Goal: Book appointment/travel/reservation

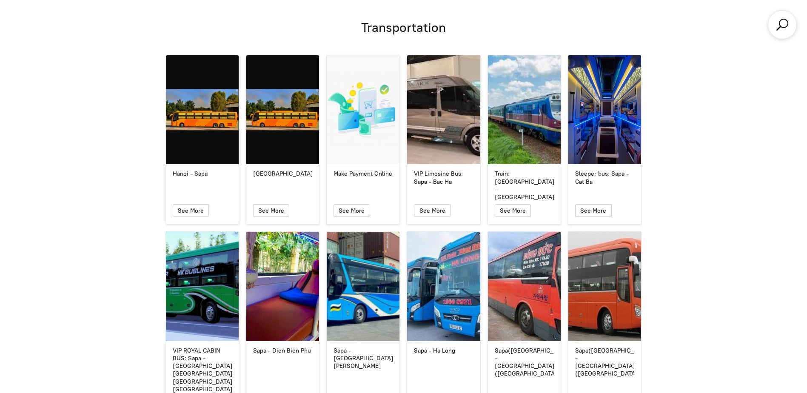
scroll to position [3469, 0]
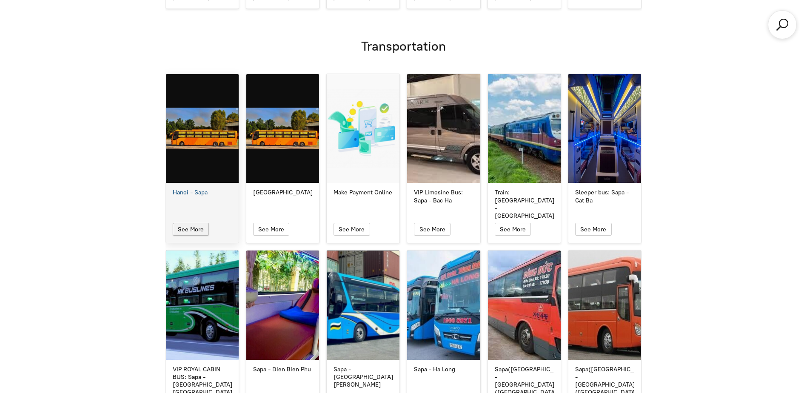
click at [201, 226] on span "See More" at bounding box center [191, 229] width 26 height 7
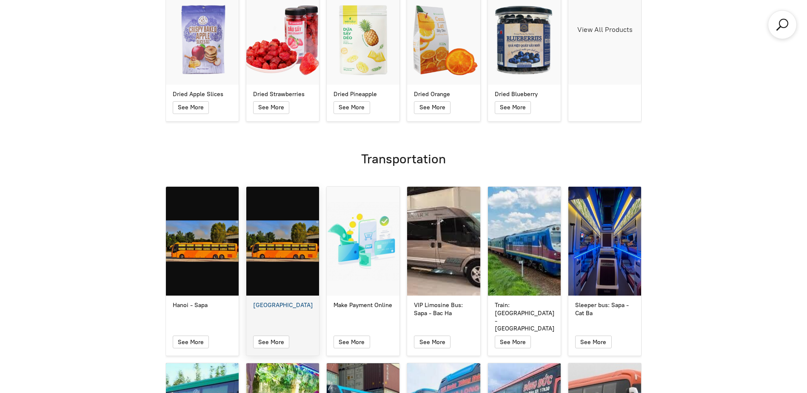
scroll to position [3341, 0]
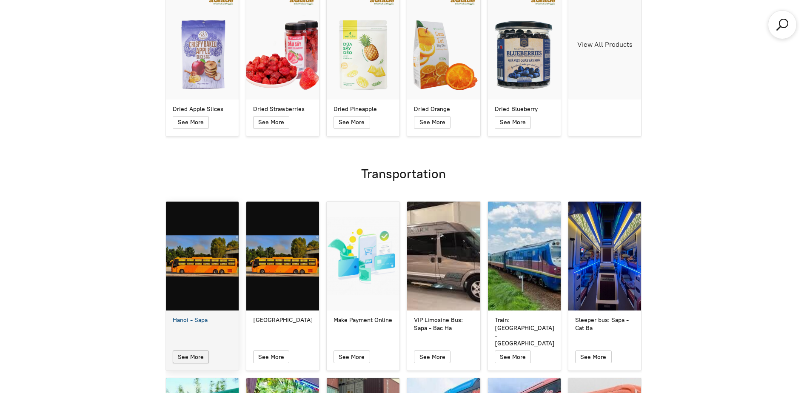
click at [179, 236] on span "See More" at bounding box center [191, 357] width 26 height 7
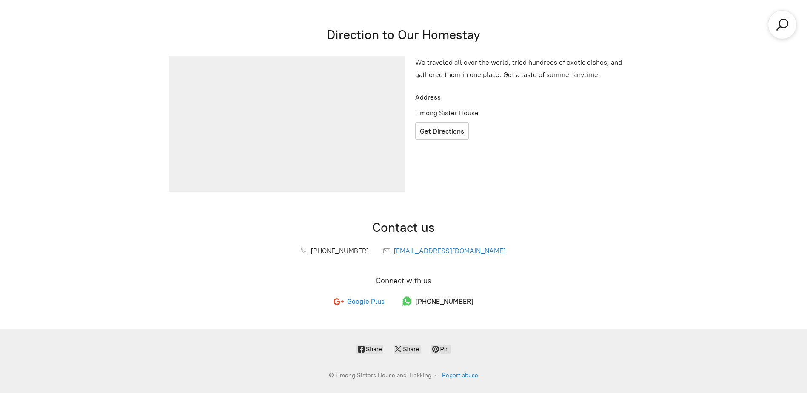
scroll to position [289, 0]
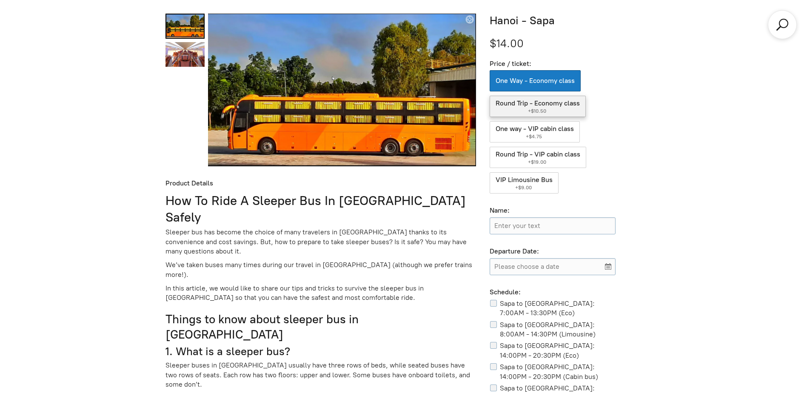
click at [395, 105] on label "Round Trip - Economy class ( +$10.50 )" at bounding box center [538, 106] width 96 height 21
click at [395, 105] on input "Round Trip - Economy class ( +$10.50 )" at bounding box center [538, 106] width 96 height 21
radio input "true"
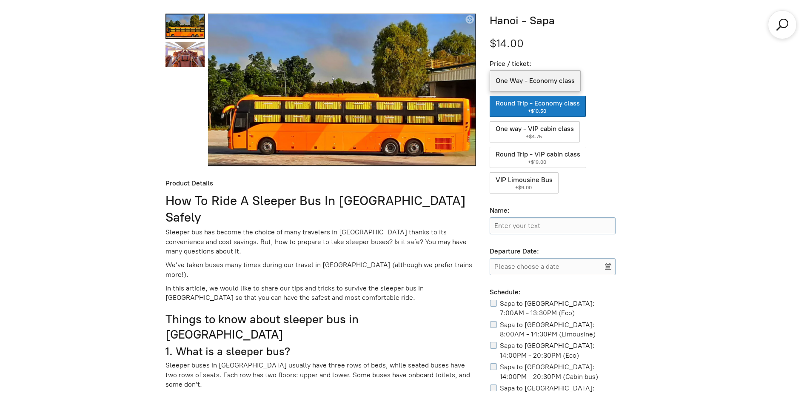
click at [395, 83] on label "One Way - Economy class" at bounding box center [535, 80] width 91 height 21
click at [395, 83] on input "One Way - Economy class" at bounding box center [535, 80] width 91 height 21
radio input "true"
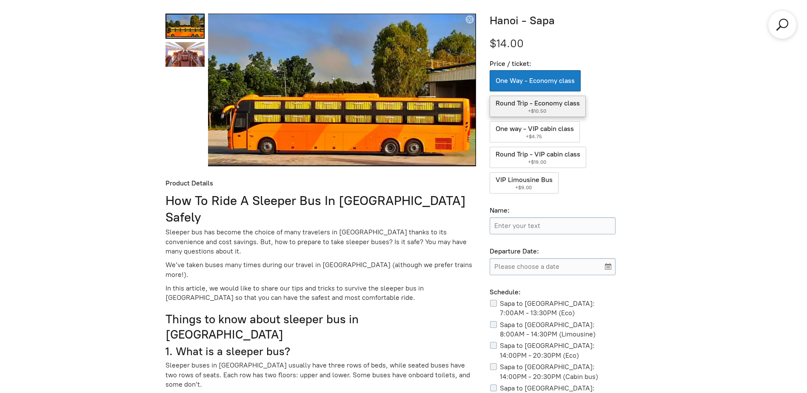
click at [395, 112] on label "Round Trip - Economy class ( +$10.50 )" at bounding box center [538, 106] width 96 height 21
click at [395, 112] on input "Round Trip - Economy class ( +$10.50 )" at bounding box center [538, 106] width 96 height 21
radio input "true"
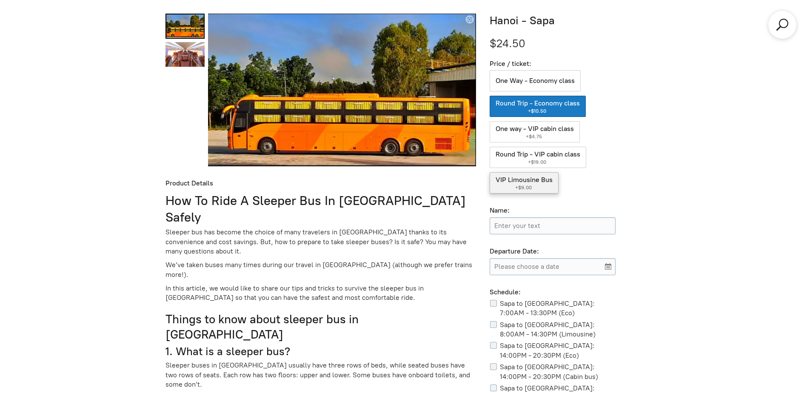
click at [395, 179] on label "VIP Limousine Bus ( +$9.00 )" at bounding box center [524, 182] width 69 height 21
click at [395, 179] on input "VIP Limousine Bus ( +$9.00 )" at bounding box center [524, 182] width 69 height 21
radio input "true"
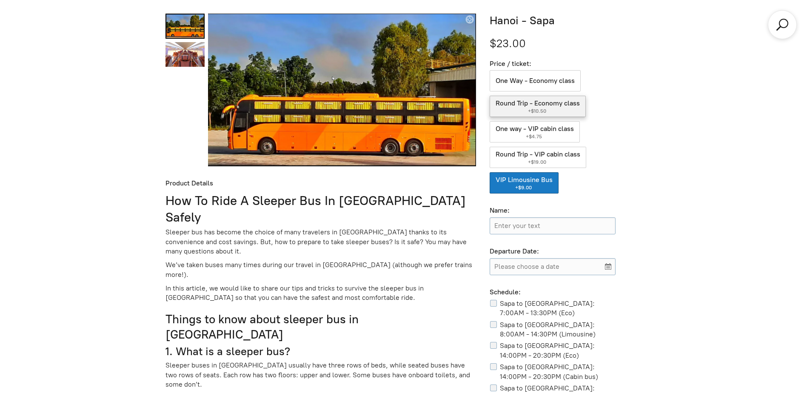
click at [395, 106] on label "Round Trip - Economy class ( +$10.50 )" at bounding box center [538, 106] width 96 height 21
click at [395, 106] on input "Round Trip - Economy class ( +$10.50 )" at bounding box center [538, 106] width 96 height 21
radio input "true"
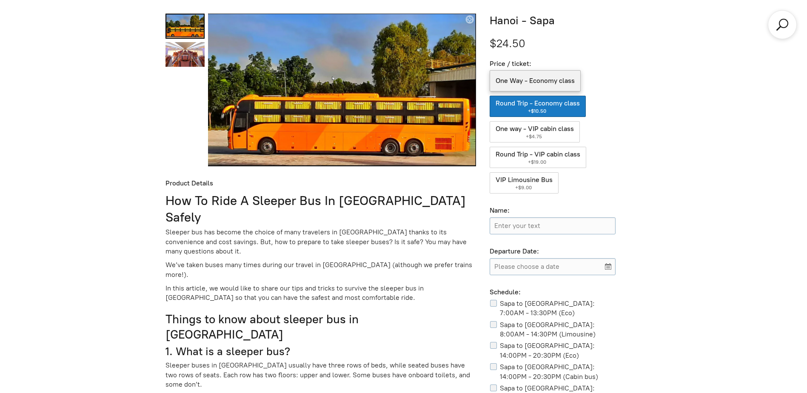
click at [395, 87] on label "One Way - Economy class" at bounding box center [535, 80] width 91 height 21
click at [395, 87] on input "One Way - Economy class" at bounding box center [535, 80] width 91 height 21
radio input "true"
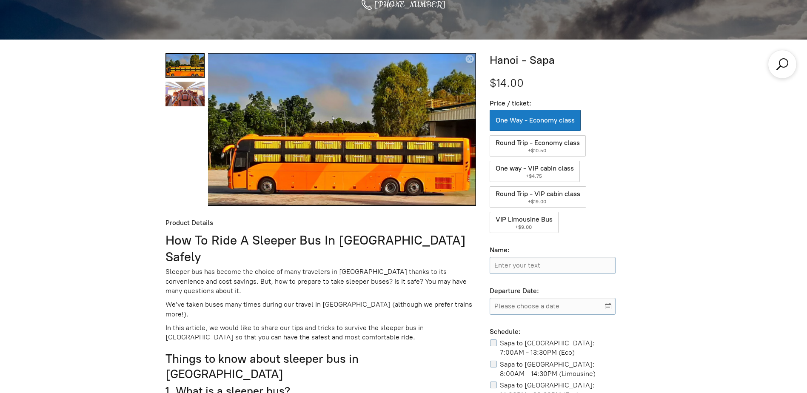
scroll to position [203, 0]
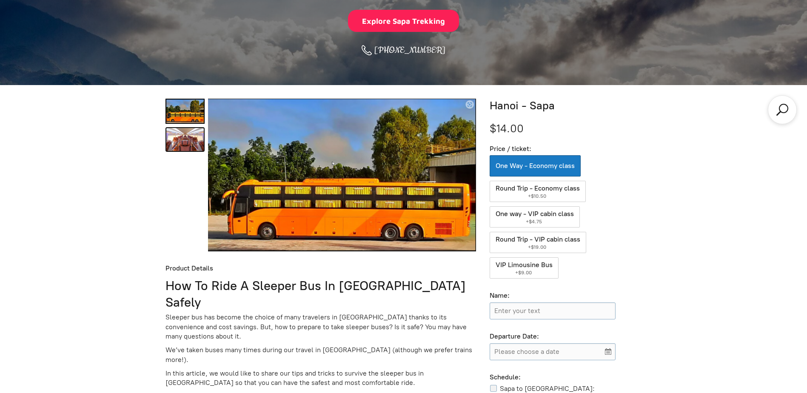
click at [167, 146] on link "Hanoi - Sapa 1" at bounding box center [185, 139] width 39 height 25
